Goal: Task Accomplishment & Management: Manage account settings

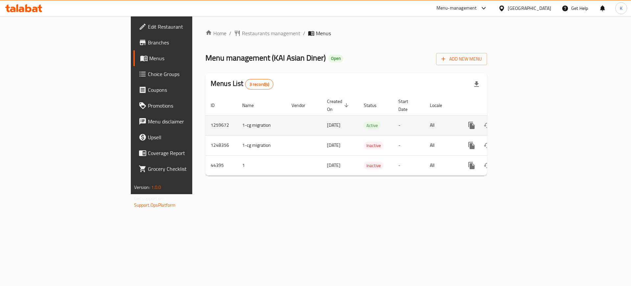
click at [522, 122] on icon "enhanced table" at bounding box center [519, 125] width 6 height 6
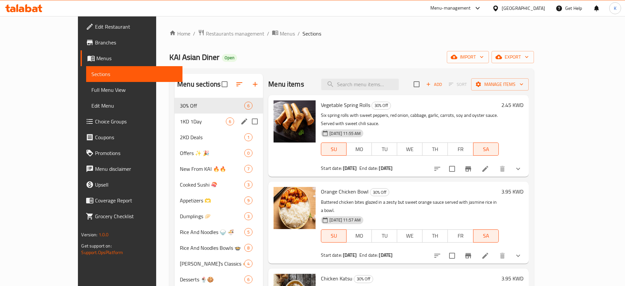
click at [175, 125] on div "1KD 1Day 6" at bounding box center [219, 121] width 88 height 16
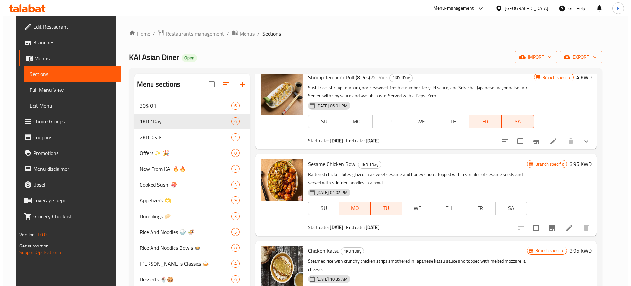
scroll to position [82, 0]
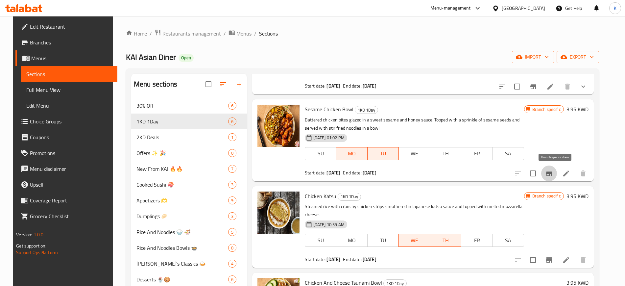
click at [553, 175] on icon "Branch-specific-item" at bounding box center [549, 173] width 8 height 8
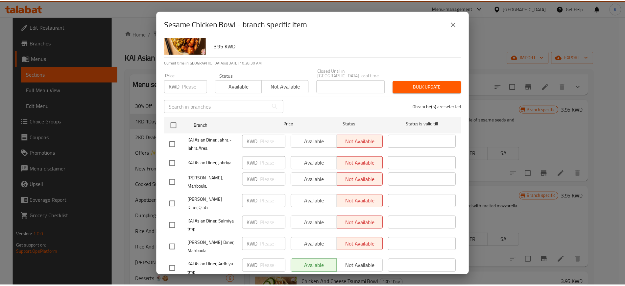
scroll to position [0, 0]
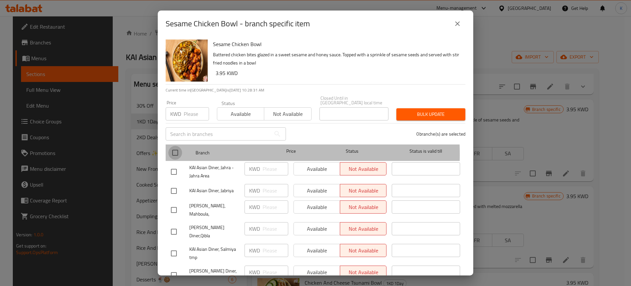
click at [173, 149] on input "checkbox" at bounding box center [175, 153] width 14 height 14
checkbox input "true"
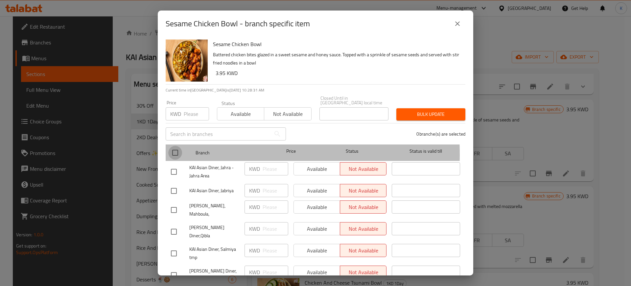
checkbox input "true"
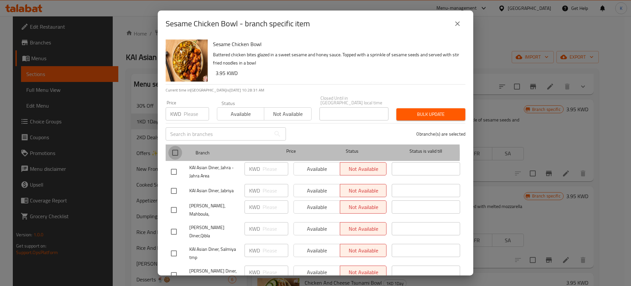
checkbox input "true"
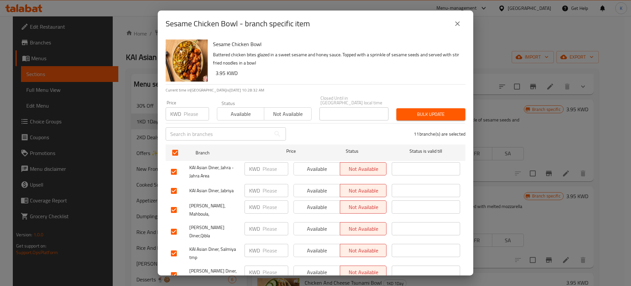
click at [237, 110] on span "Available" at bounding box center [241, 114] width 42 height 10
click at [436, 110] on span "Bulk update" at bounding box center [431, 114] width 59 height 8
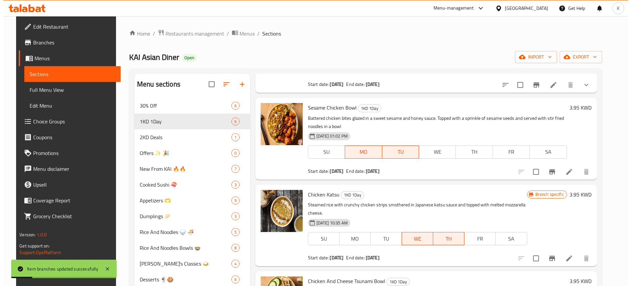
scroll to position [70, 0]
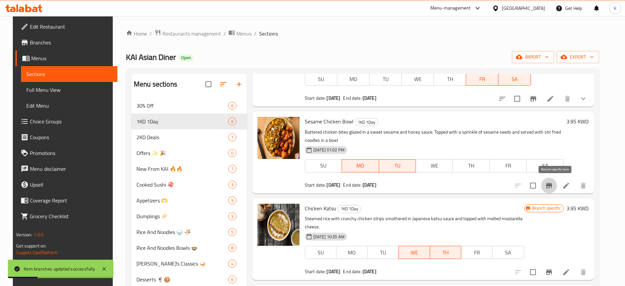
click at [553, 189] on icon "Branch-specific-item" at bounding box center [549, 185] width 8 height 8
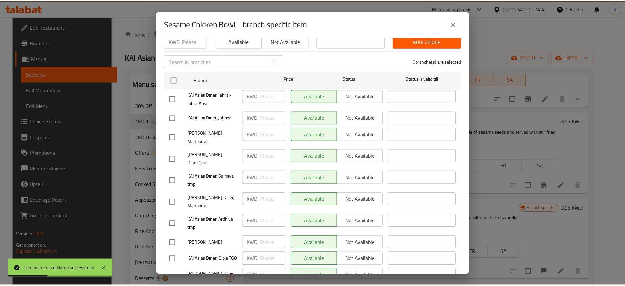
scroll to position [106, 0]
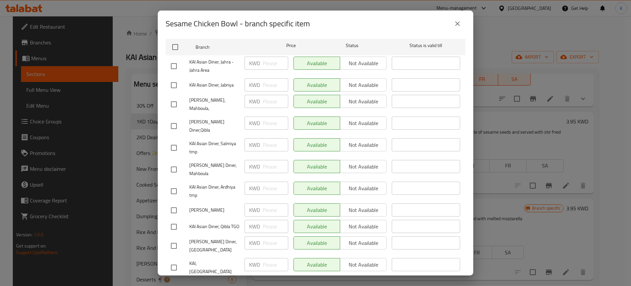
click at [458, 24] on icon "close" at bounding box center [457, 23] width 5 height 5
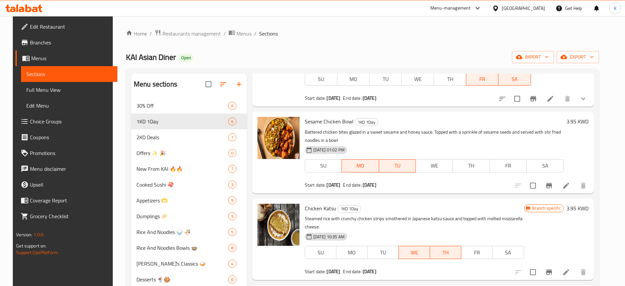
click at [459, 38] on div "Home / Restaurants management / Menus / Sections KAI Asian Diner Open import ex…" at bounding box center [362, 217] width 473 height 376
click at [426, 40] on div "Home / Restaurants management / Menus / Sections KAI Asian Diner Open import ex…" at bounding box center [362, 217] width 473 height 376
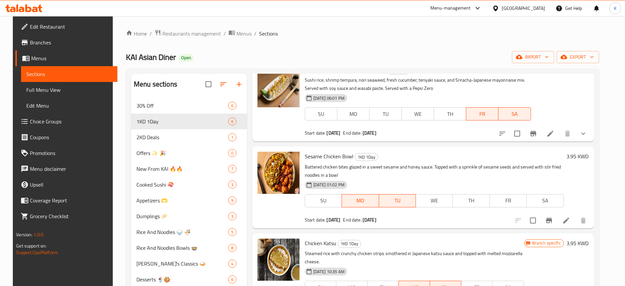
scroll to position [0, 0]
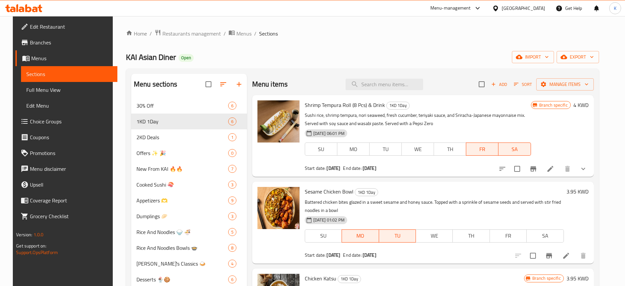
click at [345, 57] on div "KAI Asian Diner Open import export" at bounding box center [362, 57] width 473 height 12
click at [336, 55] on div "KAI Asian Diner Open import export" at bounding box center [362, 57] width 473 height 12
click at [429, 49] on div "Home / Restaurants management / Menus / Sections KAI Asian Diner Open import ex…" at bounding box center [362, 217] width 473 height 376
click at [421, 48] on div "Home / Restaurants management / Menus / Sections KAI Asian Diner Open import ex…" at bounding box center [362, 217] width 473 height 376
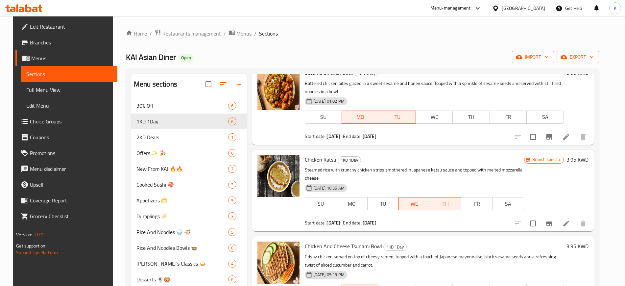
scroll to position [29, 0]
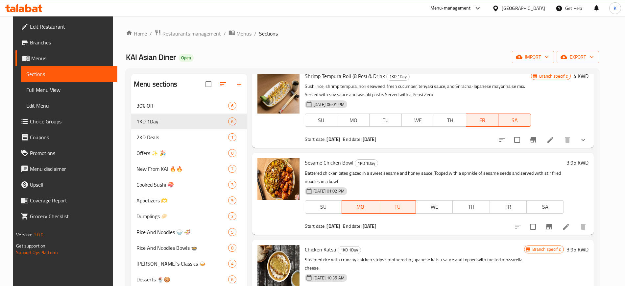
click at [181, 34] on span "Restaurants management" at bounding box center [191, 34] width 59 height 8
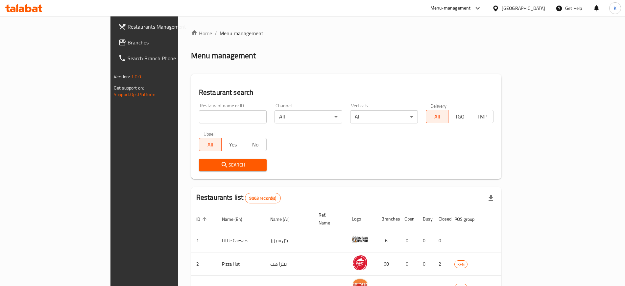
click at [128, 25] on span "Restaurants Management" at bounding box center [169, 27] width 82 height 8
